Goal: Find specific page/section: Find specific page/section

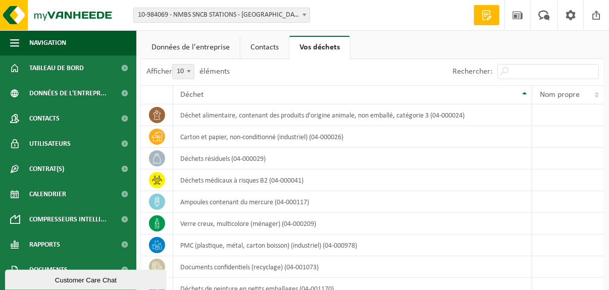
click at [303, 14] on b at bounding box center [304, 15] width 4 height 3
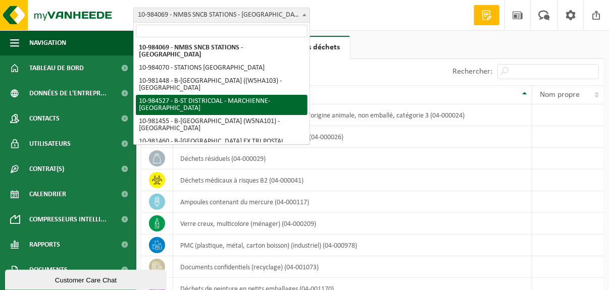
select select "163914"
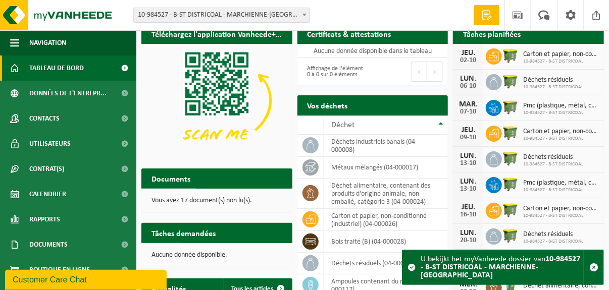
scroll to position [12, 0]
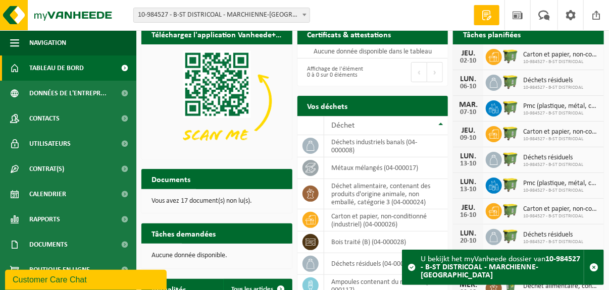
click at [308, 16] on span at bounding box center [304, 14] width 10 height 13
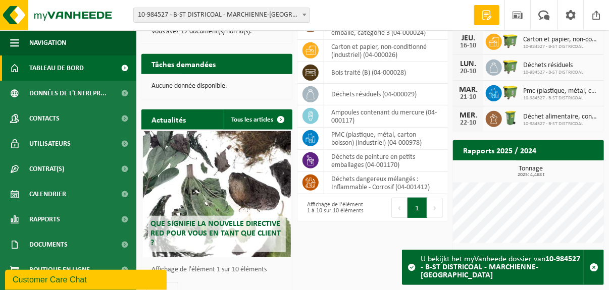
scroll to position [180, 0]
